Goal: Transaction & Acquisition: Obtain resource

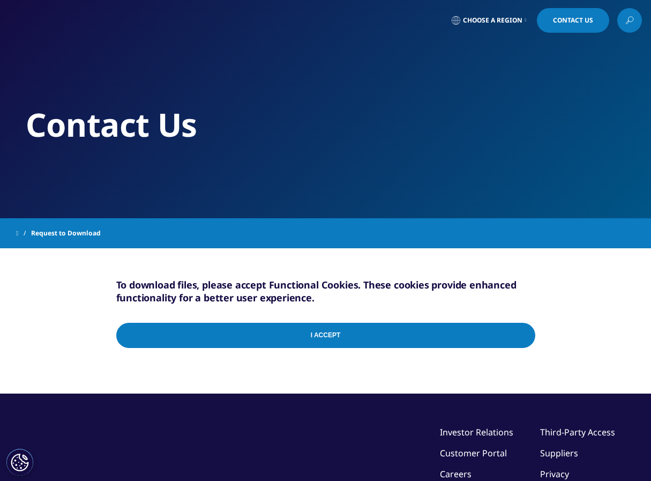
click at [298, 338] on input "I Accept" at bounding box center [325, 335] width 419 height 25
click at [323, 336] on input "I Accept" at bounding box center [325, 335] width 419 height 25
click at [19, 461] on button "Cookie Settings" at bounding box center [19, 462] width 27 height 27
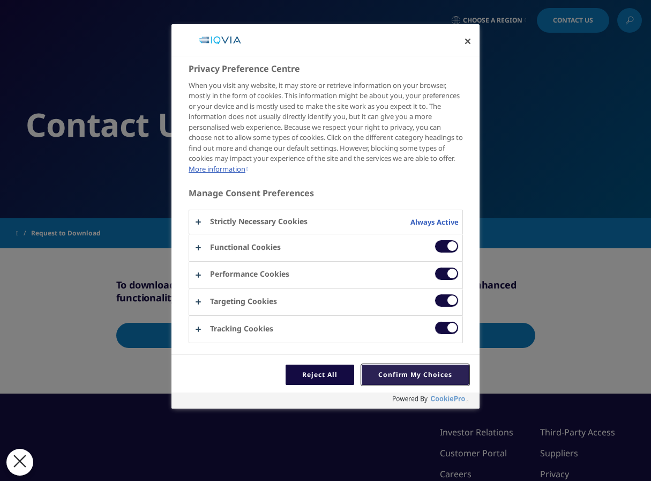
click at [399, 375] on button "Confirm My Choices" at bounding box center [415, 375] width 107 height 20
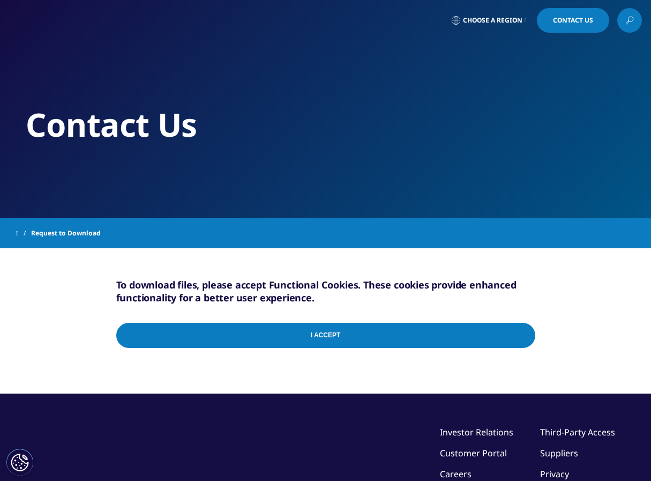
click at [359, 340] on input "I Accept" at bounding box center [325, 335] width 419 height 25
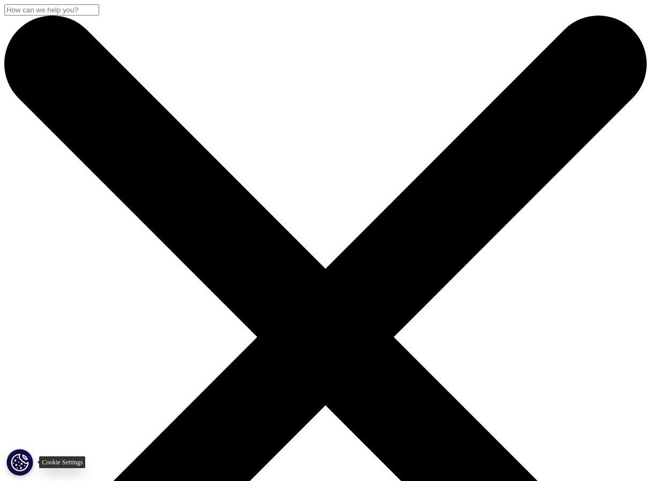
click at [25, 462] on button "Cookie Settings" at bounding box center [19, 462] width 27 height 27
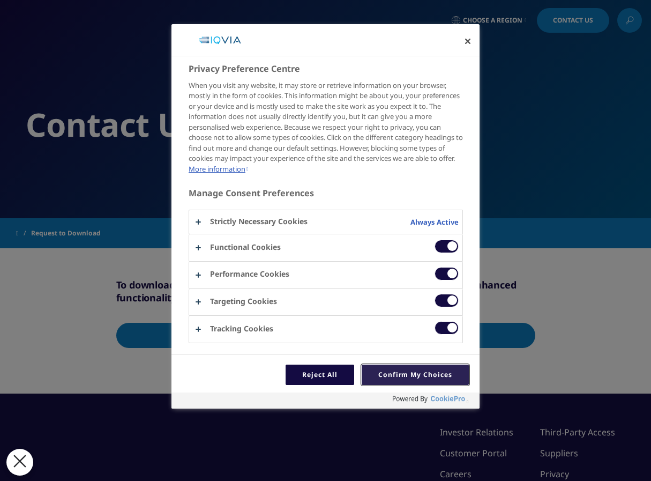
click at [396, 374] on button "Confirm My Choices" at bounding box center [415, 375] width 107 height 20
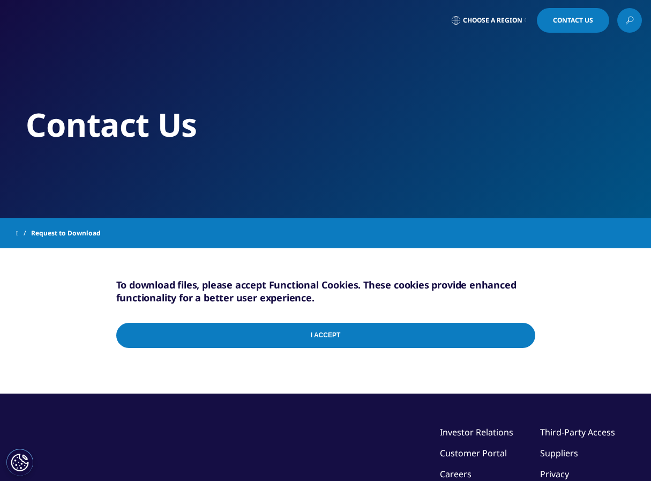
click at [522, 336] on div "I Accept" at bounding box center [325, 337] width 419 height 51
click at [521, 335] on input "I Accept" at bounding box center [325, 335] width 419 height 25
click at [56, 229] on span "Request to Download" at bounding box center [66, 233] width 70 height 19
click at [306, 333] on input "I Accept" at bounding box center [325, 335] width 419 height 25
click at [19, 460] on button "Cookie Settings" at bounding box center [19, 462] width 27 height 27
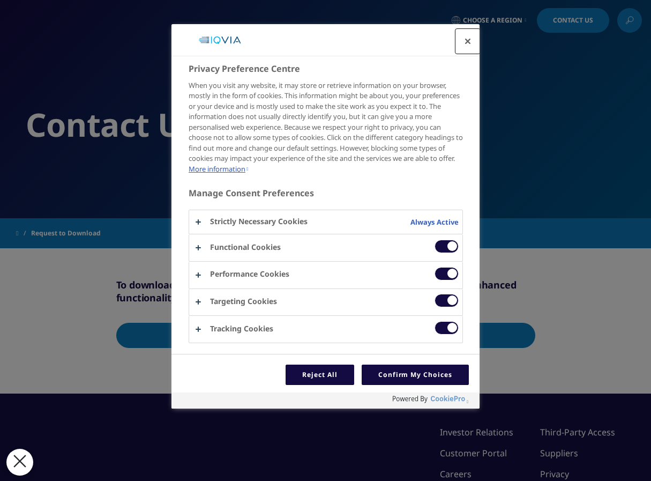
scroll to position [3, 0]
click at [419, 370] on button "Confirm My Choices" at bounding box center [415, 375] width 107 height 20
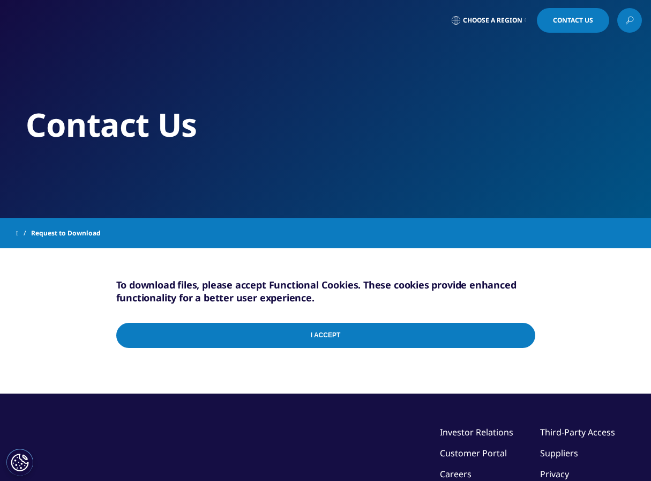
click at [315, 340] on input "I Accept" at bounding box center [325, 335] width 419 height 25
